Goal: Navigation & Orientation: Find specific page/section

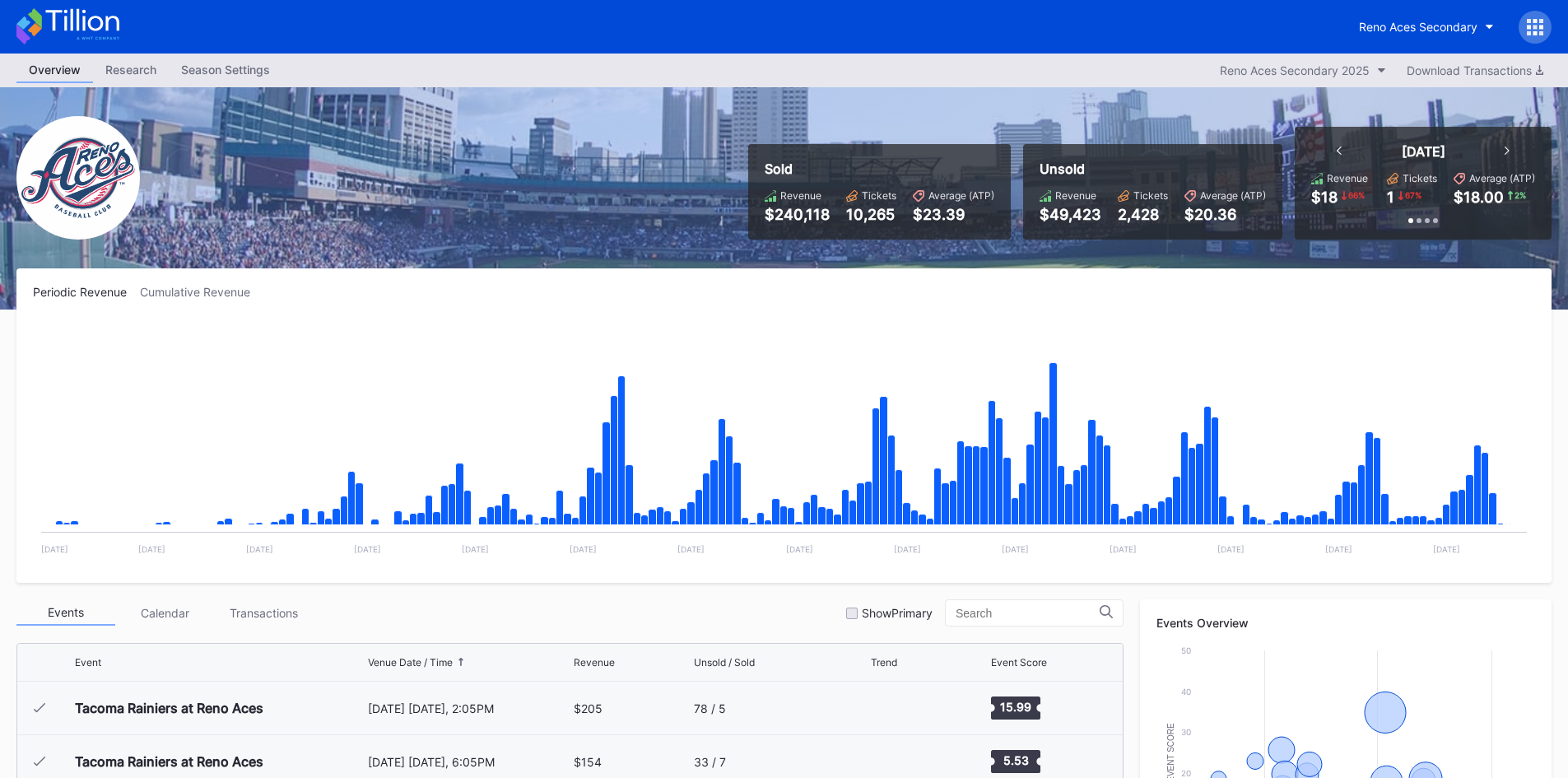
scroll to position [3529, 0]
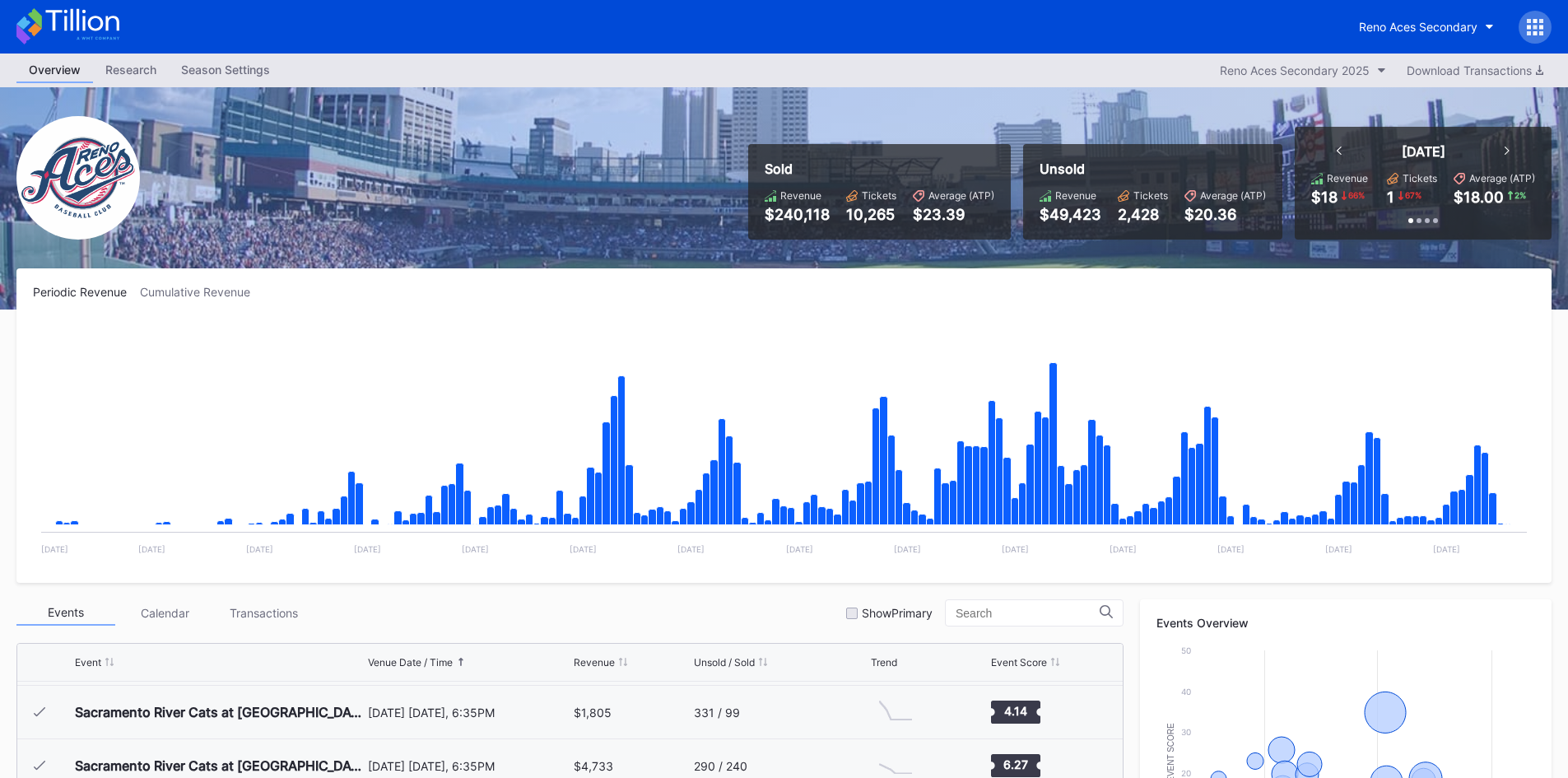
click at [60, 20] on icon at bounding box center [67, 26] width 103 height 36
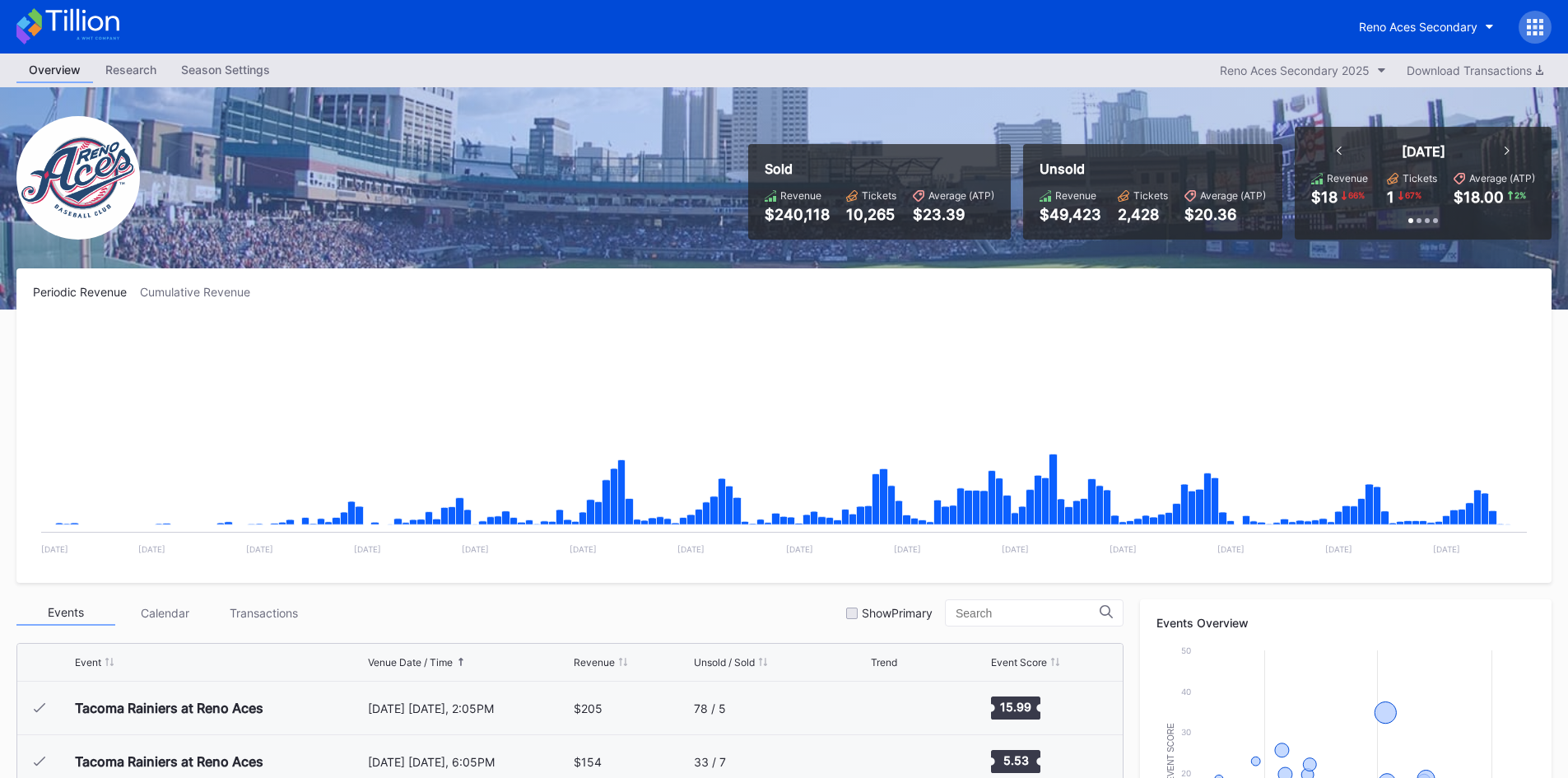
scroll to position [3529, 0]
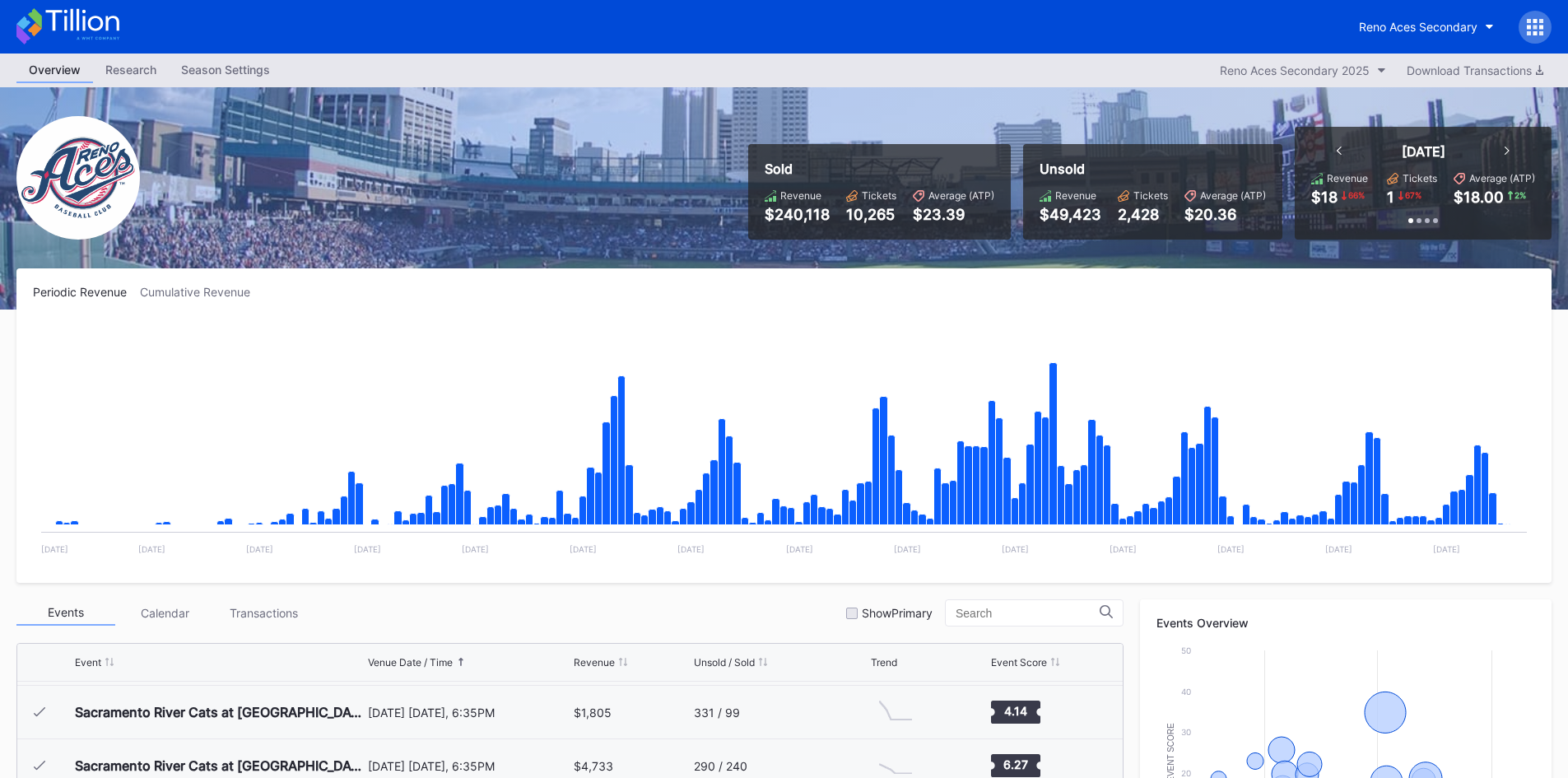
click at [92, 15] on icon at bounding box center [67, 26] width 103 height 36
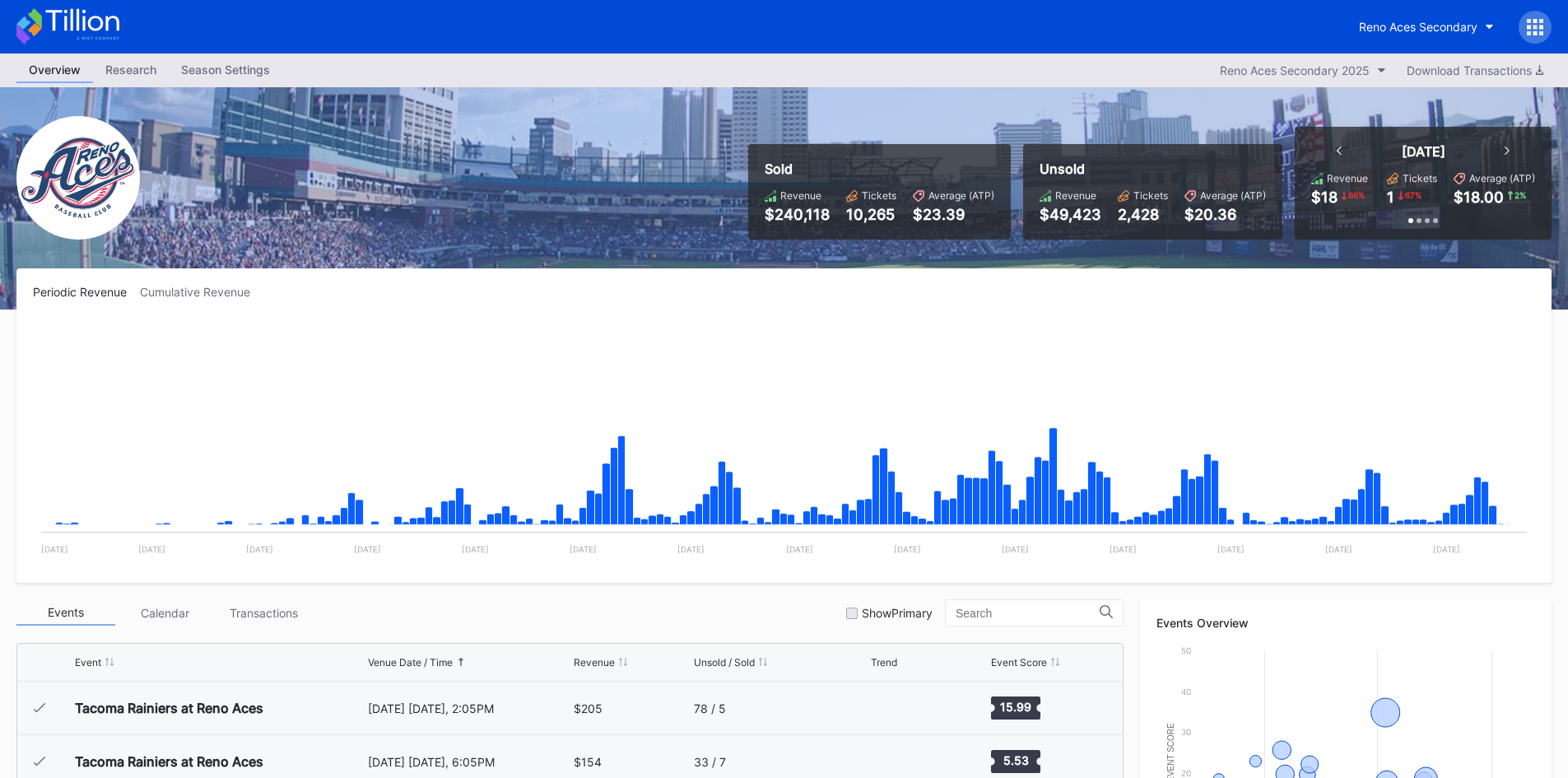
scroll to position [3529, 0]
